Goal: Information Seeking & Learning: Learn about a topic

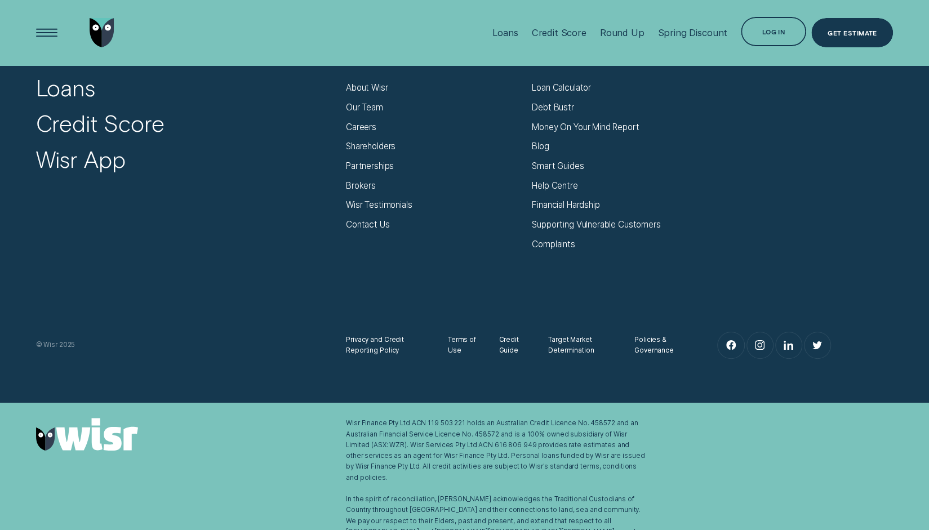
scroll to position [4189, 0]
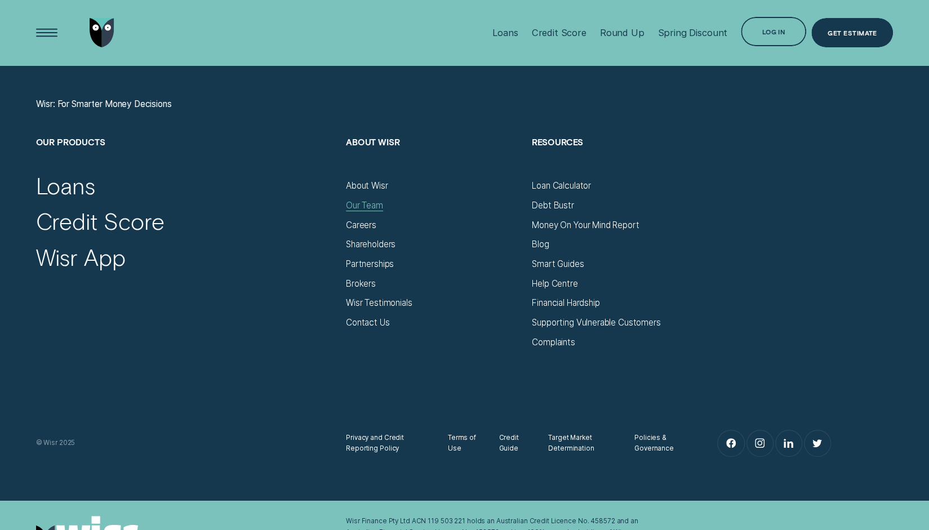
click at [371, 201] on div "Our Team" at bounding box center [364, 205] width 37 height 11
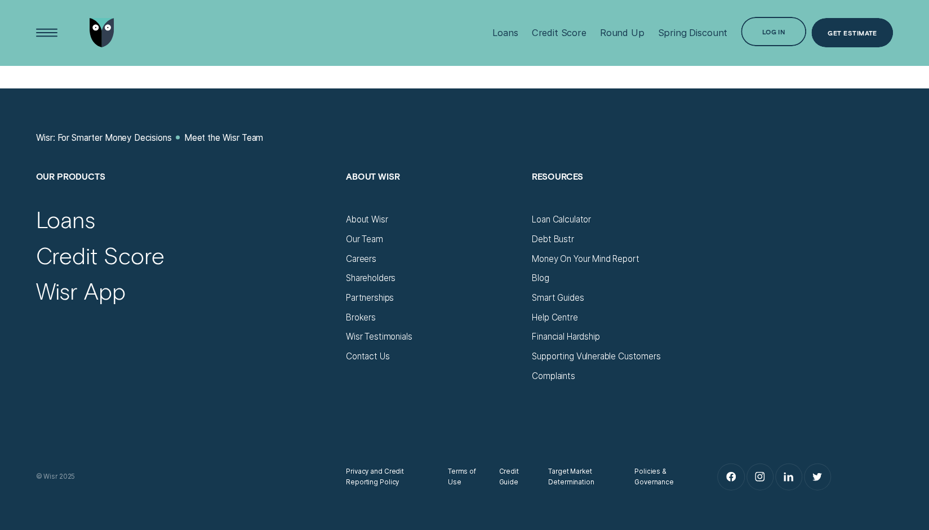
scroll to position [1286, 0]
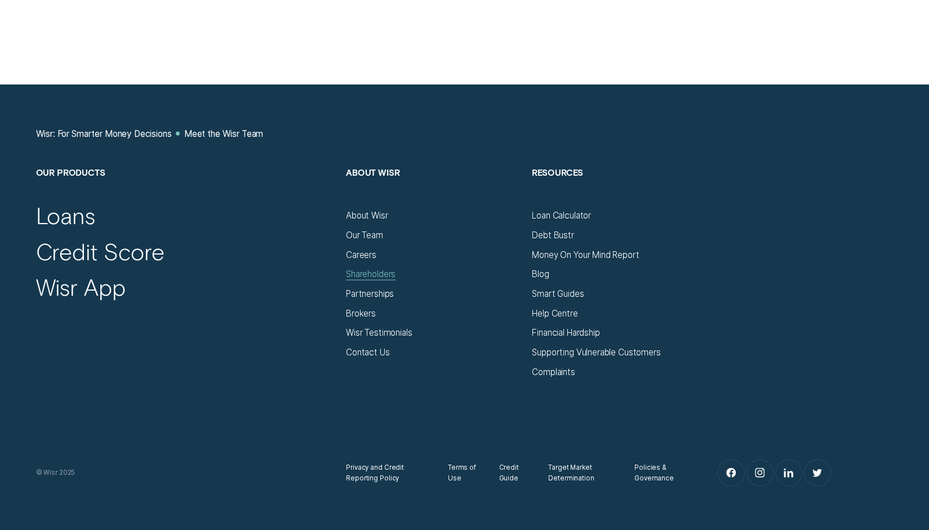
click at [384, 274] on div "Shareholders" at bounding box center [371, 273] width 50 height 11
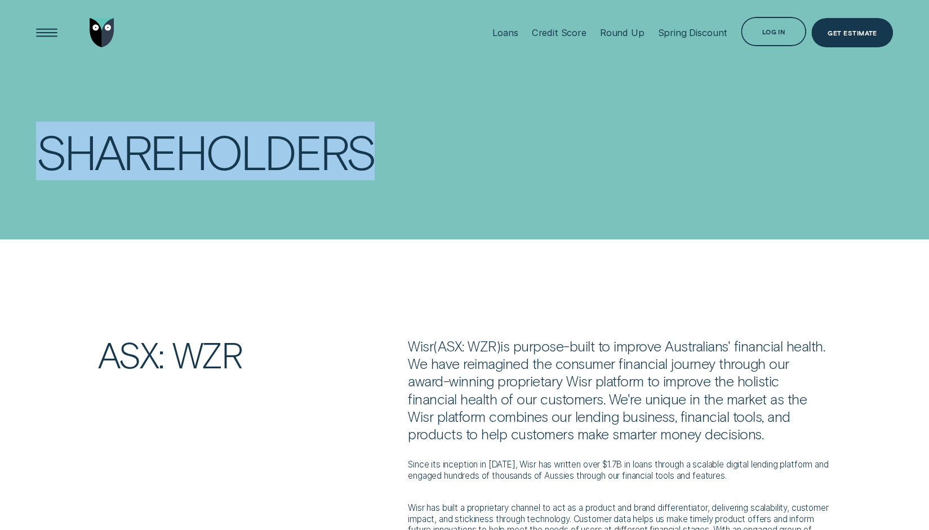
drag, startPoint x: 928, startPoint y: 38, endPoint x: 936, endPoint y: 90, distance: 52.0
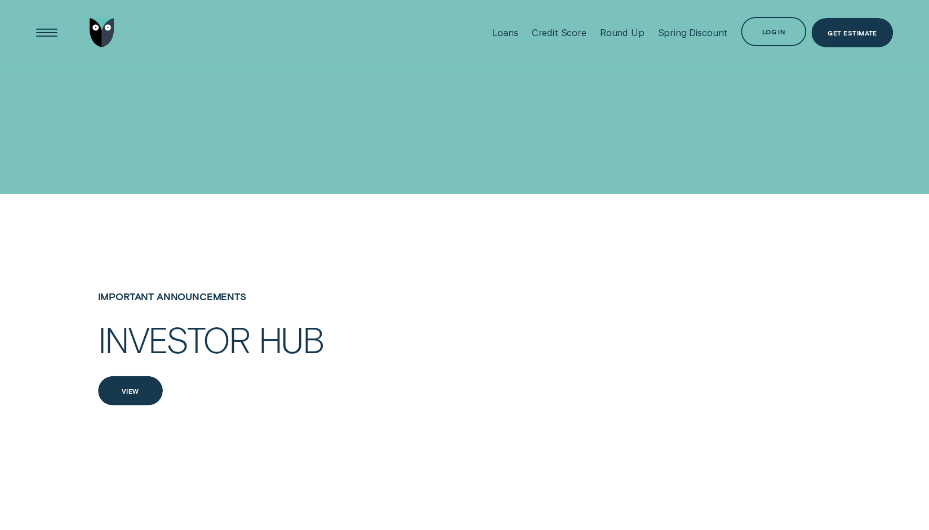
scroll to position [1487, 0]
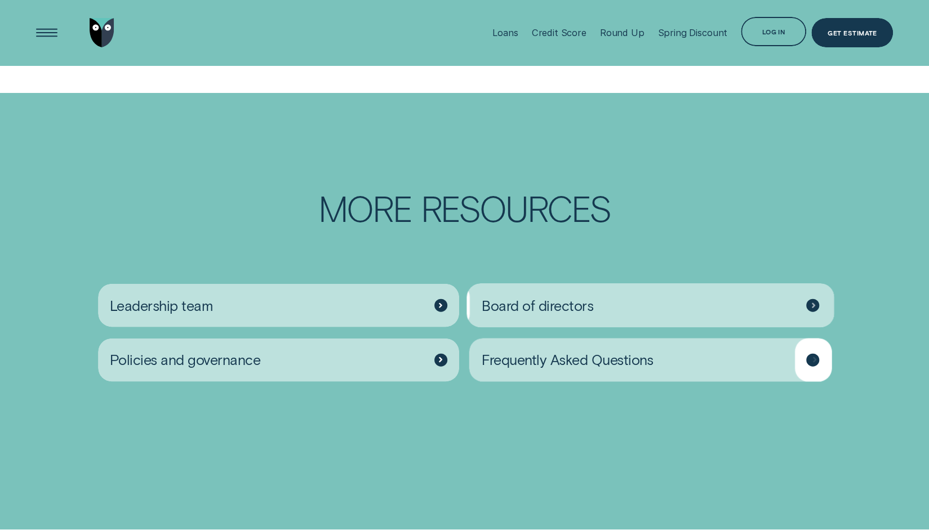
click at [625, 327] on div "Board of directors" at bounding box center [650, 305] width 361 height 43
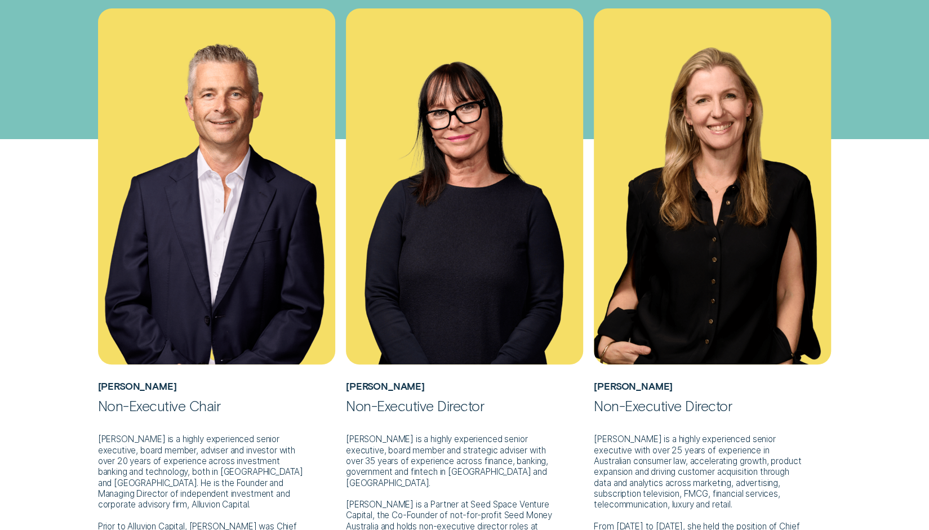
scroll to position [294, 0]
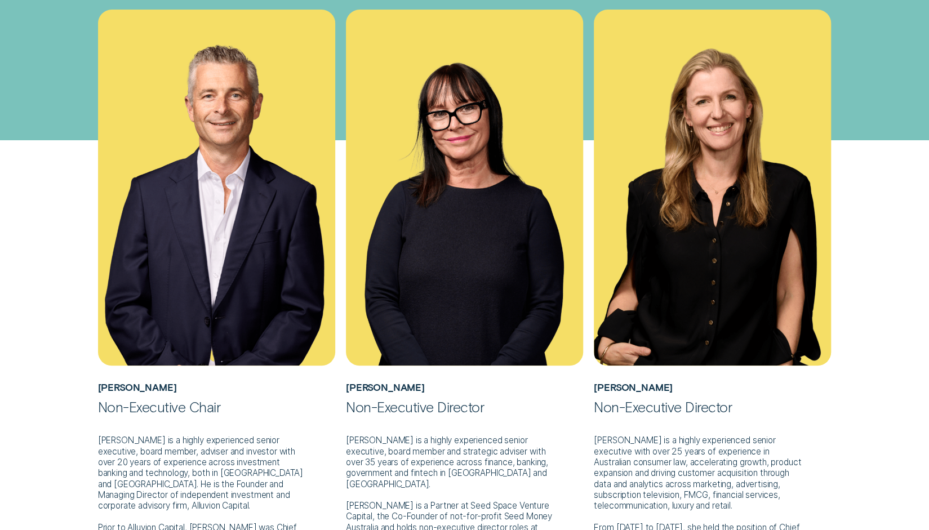
click at [63, 187] on div "[PERSON_NAME] Non-Executive Chair [PERSON_NAME] is a highly experienced senior …" at bounding box center [464, 347] width 868 height 675
